Goal: Find specific page/section: Find specific page/section

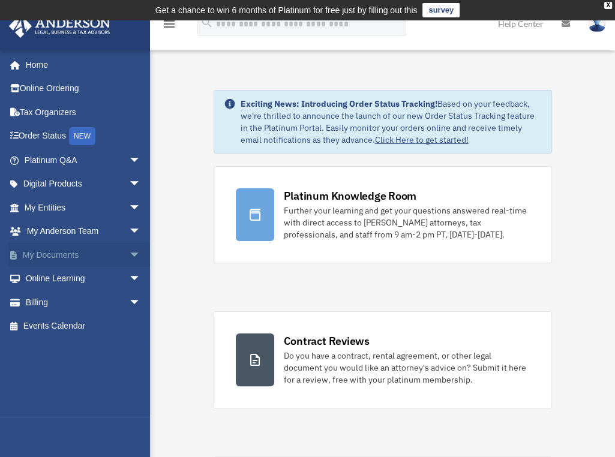
click at [48, 254] on link "My Documents arrow_drop_down" at bounding box center [83, 255] width 151 height 24
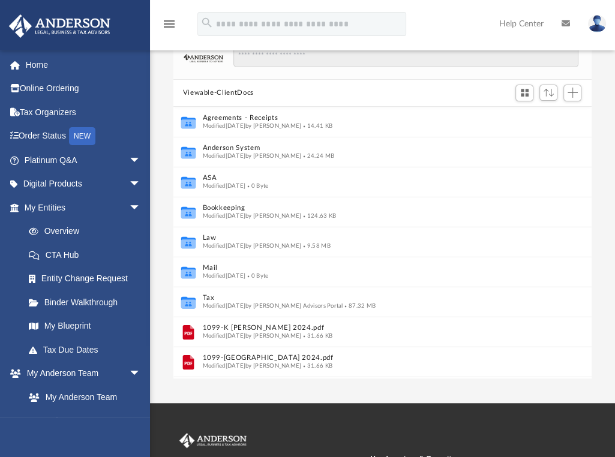
scroll to position [98, 0]
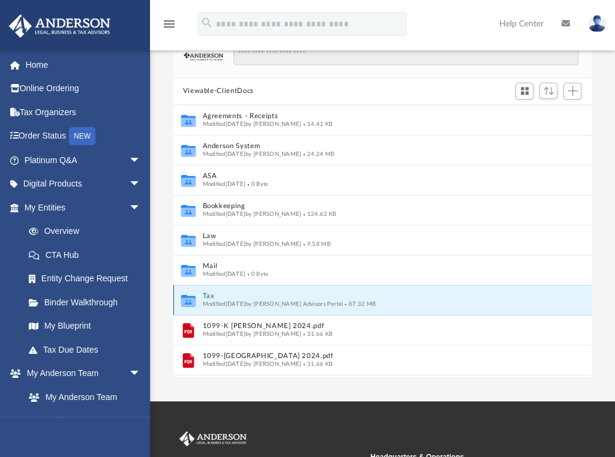
click at [220, 297] on button "Tax" at bounding box center [369, 296] width 335 height 8
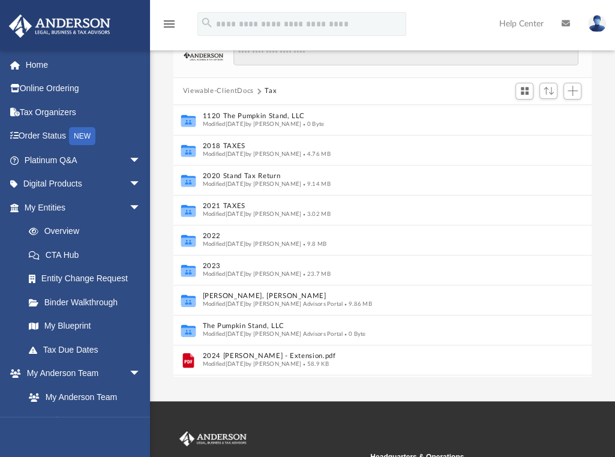
click at [231, 86] on button "Viewable-ClientDocs" at bounding box center [218, 91] width 71 height 11
click at [271, 88] on div "Viewable-ClientDocs Tax" at bounding box center [382, 91] width 419 height 26
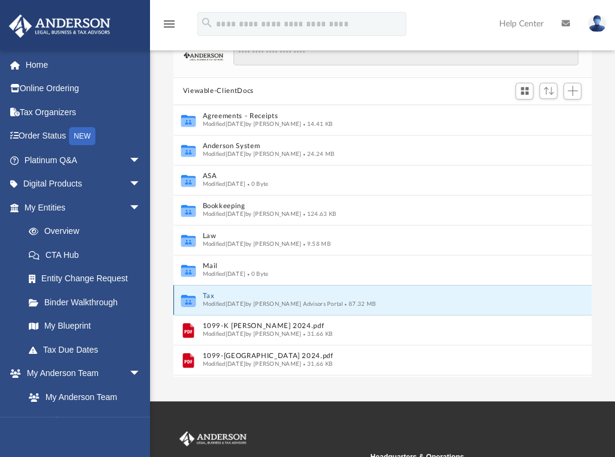
click at [207, 295] on button "Tax" at bounding box center [369, 296] width 335 height 8
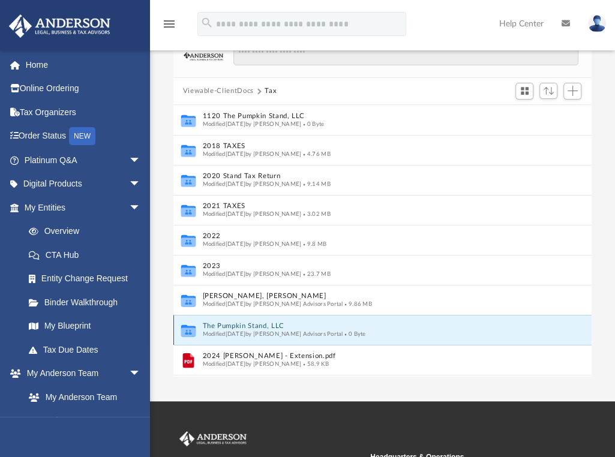
click at [220, 324] on button "The Pumpkin Stand, LLC" at bounding box center [369, 326] width 335 height 8
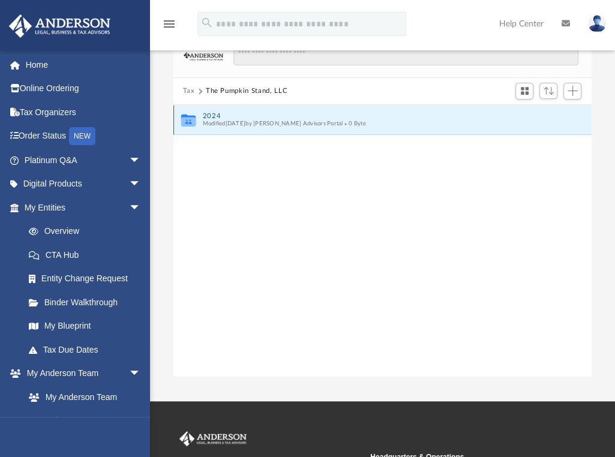
click at [214, 112] on button "2024" at bounding box center [374, 116] width 344 height 8
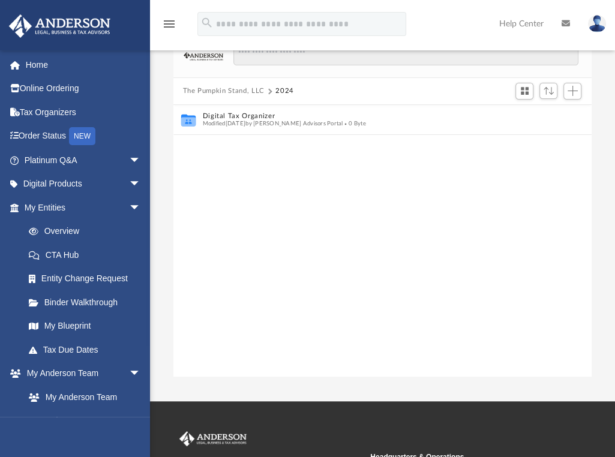
click at [215, 89] on button "The Pumpkin Stand, LLC" at bounding box center [224, 91] width 82 height 11
click at [192, 88] on button "Tax" at bounding box center [189, 91] width 12 height 11
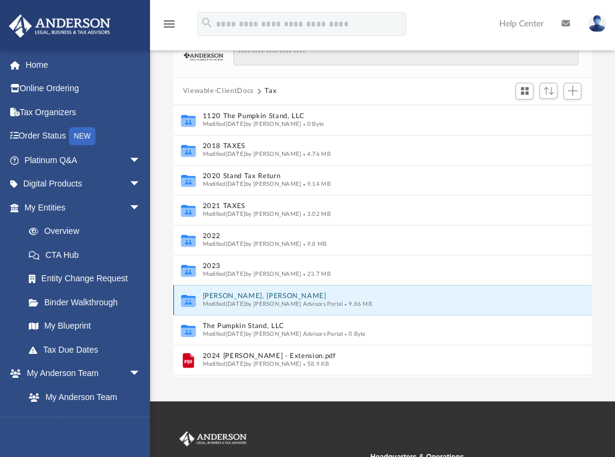
click at [217, 297] on button "[PERSON_NAME], [PERSON_NAME]" at bounding box center [369, 296] width 335 height 8
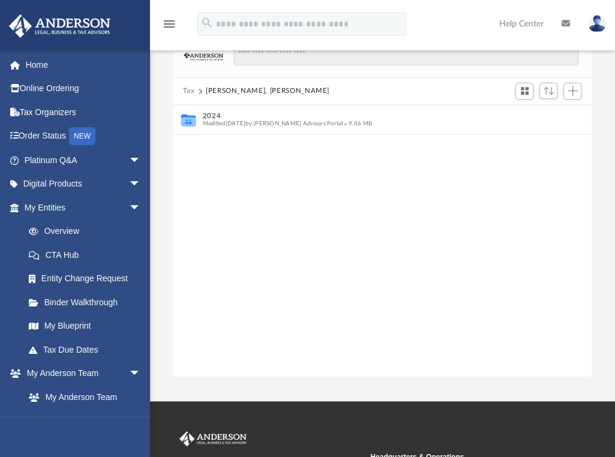
click at [188, 86] on button "Tax" at bounding box center [189, 91] width 12 height 11
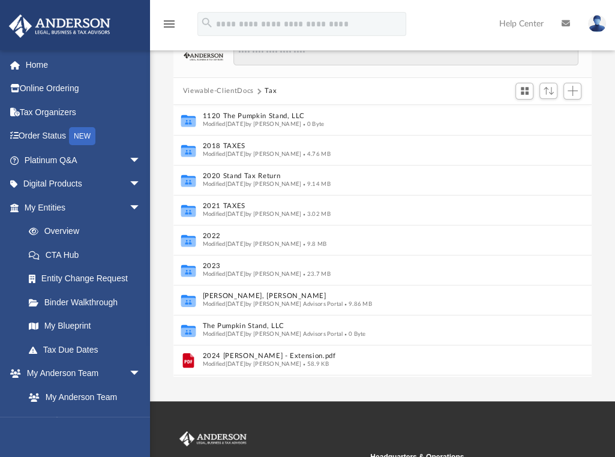
click at [189, 83] on div "Viewable-ClientDocs Tax" at bounding box center [382, 91] width 419 height 26
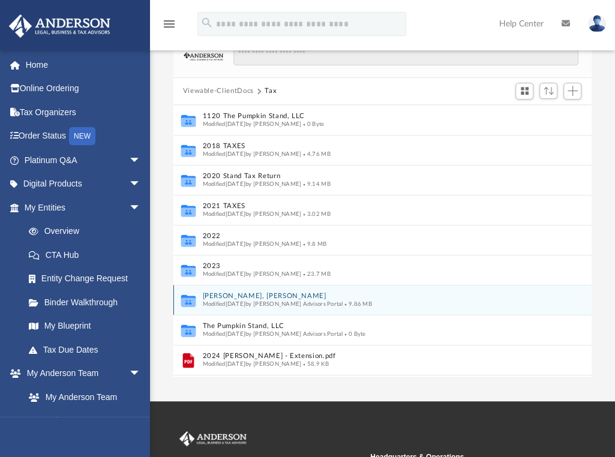
click at [232, 297] on button "Justis, Paul Tanner" at bounding box center [369, 296] width 335 height 8
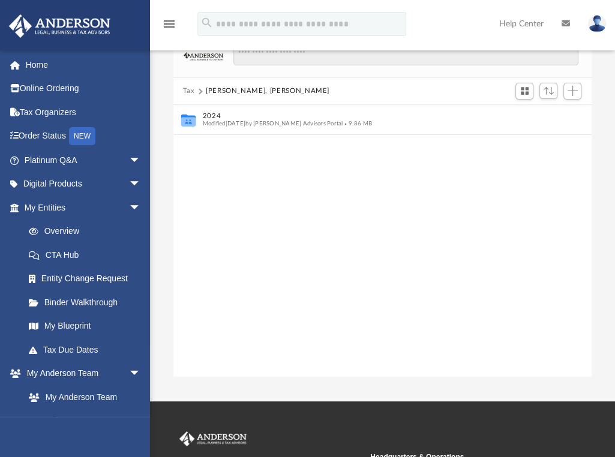
click at [183, 86] on button "Tax" at bounding box center [189, 91] width 12 height 11
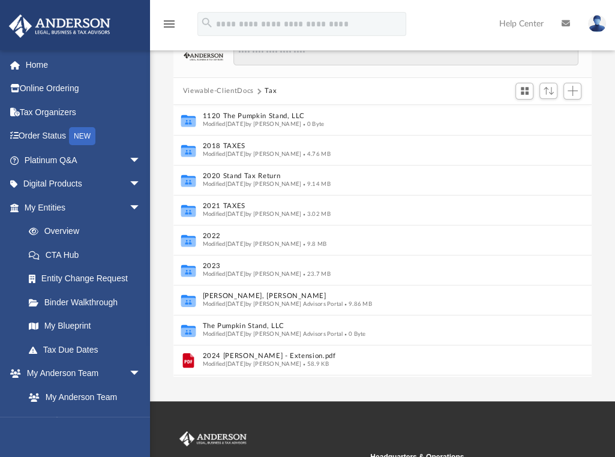
click at [233, 92] on button "Viewable-ClientDocs" at bounding box center [218, 91] width 71 height 11
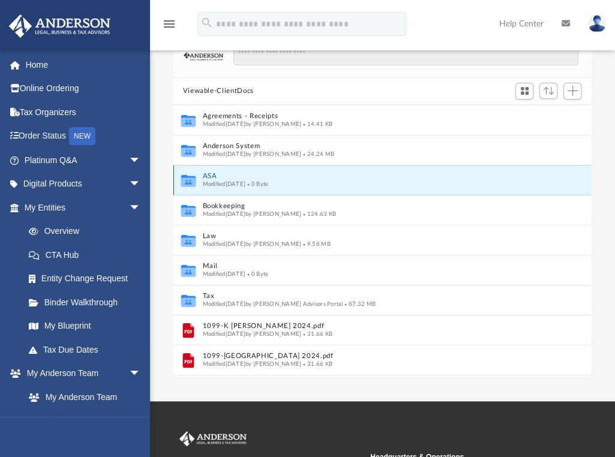
click at [207, 175] on button "ASA" at bounding box center [369, 176] width 335 height 8
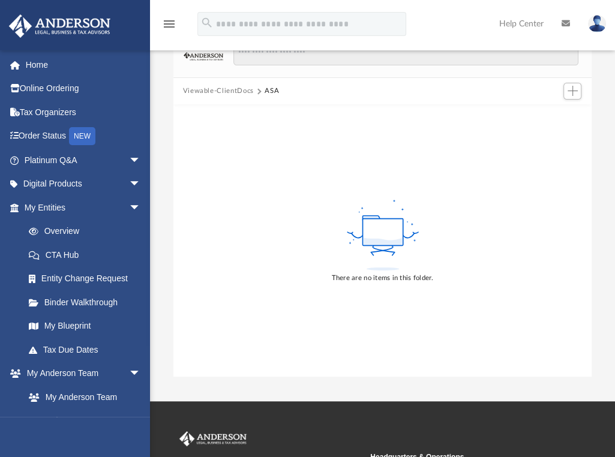
click at [205, 88] on button "Viewable-ClientDocs" at bounding box center [218, 91] width 71 height 11
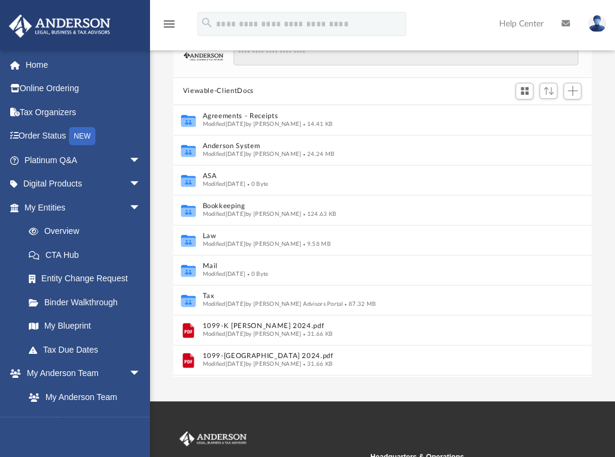
scroll to position [264, 409]
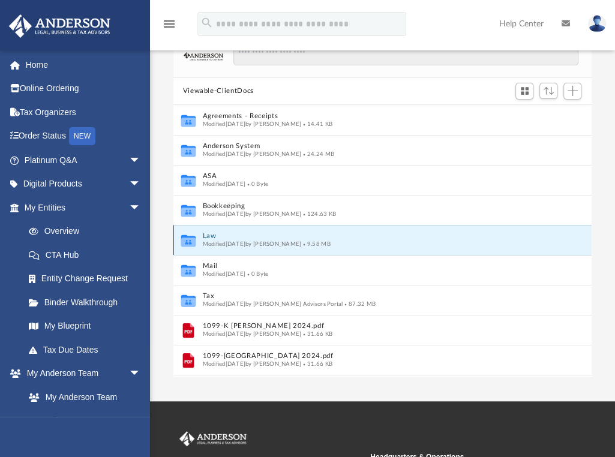
click at [208, 235] on button "Law" at bounding box center [369, 236] width 335 height 8
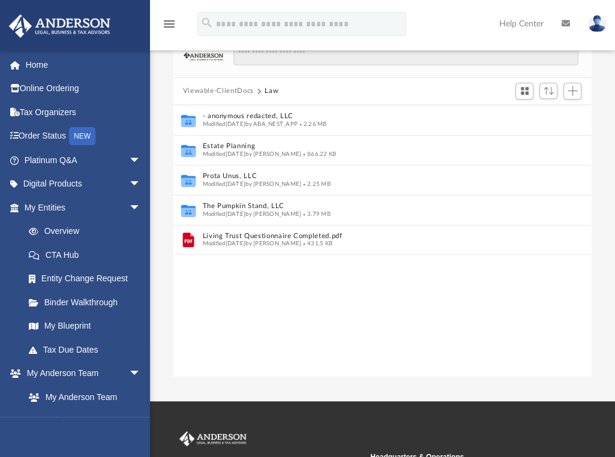
click at [210, 86] on button "Viewable-ClientDocs" at bounding box center [218, 91] width 71 height 11
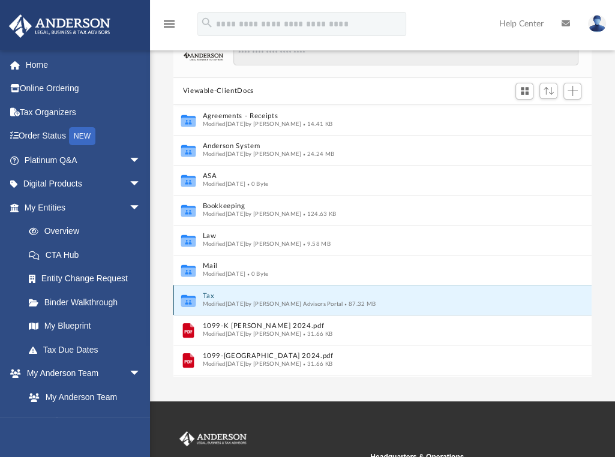
click at [208, 295] on button "Tax" at bounding box center [369, 296] width 335 height 8
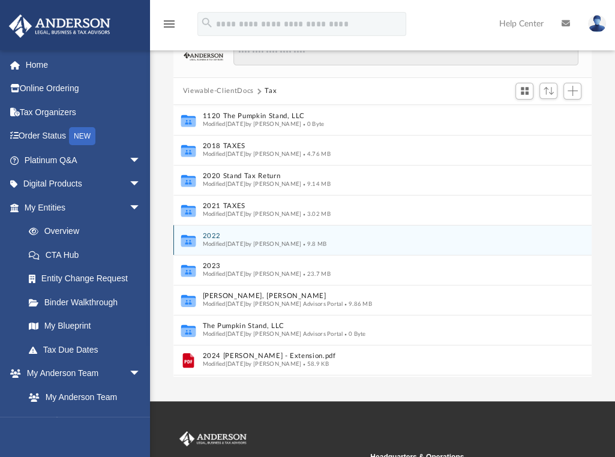
click at [210, 237] on button "2022" at bounding box center [369, 236] width 335 height 8
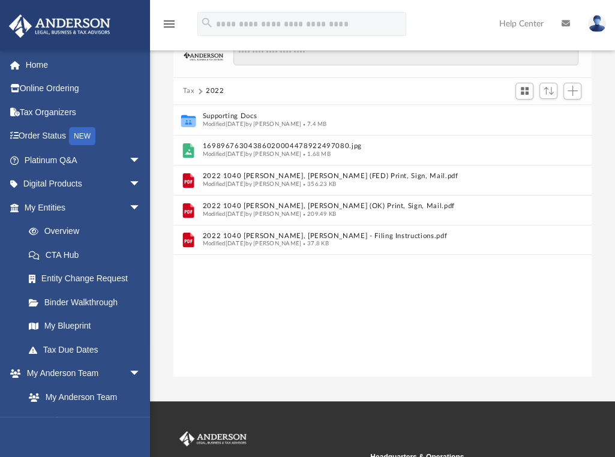
click at [185, 88] on button "Tax" at bounding box center [189, 91] width 12 height 11
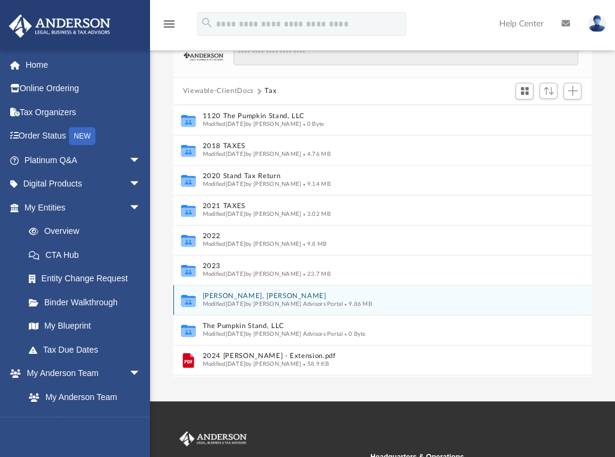
click at [232, 292] on button "Justis, Paul Tanner" at bounding box center [369, 296] width 335 height 8
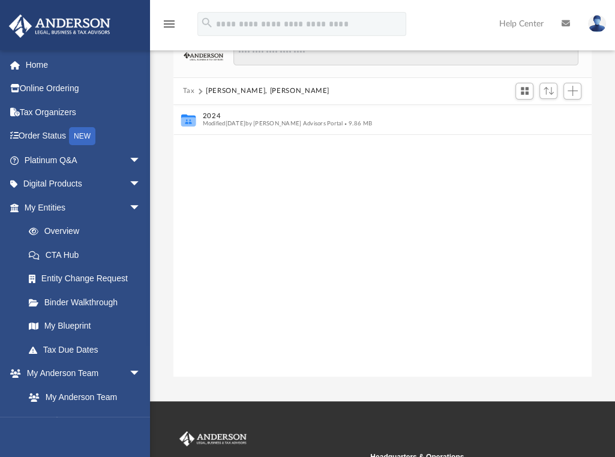
click at [187, 88] on button "Tax" at bounding box center [189, 91] width 12 height 11
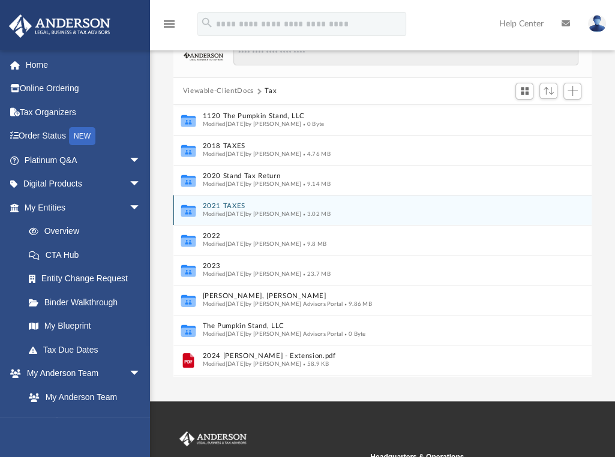
click at [219, 205] on button "2021 TAXES" at bounding box center [369, 206] width 335 height 8
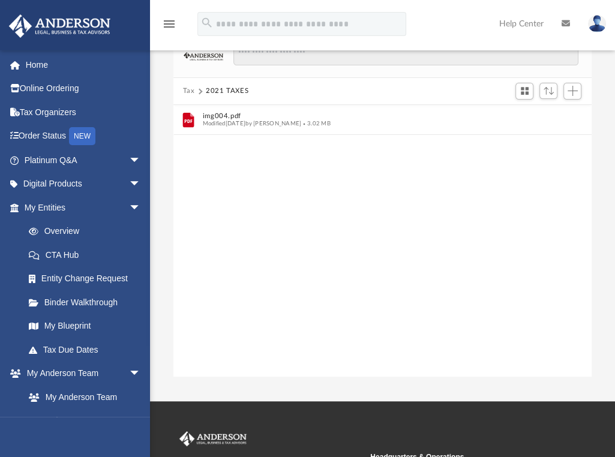
click at [189, 88] on button "Tax" at bounding box center [189, 91] width 12 height 11
